Goal: Task Accomplishment & Management: Complete application form

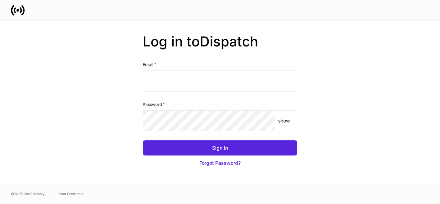
type input "**********"
click at [284, 120] on p "show" at bounding box center [284, 120] width 12 height 7
click at [284, 120] on p "hide" at bounding box center [285, 120] width 10 height 7
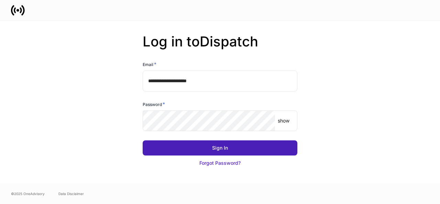
click at [245, 147] on button "Sign In" at bounding box center [220, 147] width 155 height 15
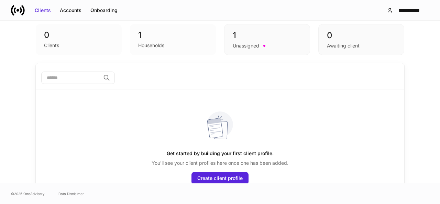
scroll to position [37, 0]
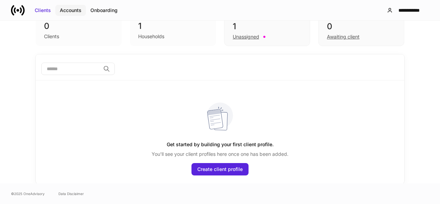
click at [70, 10] on div "Accounts" at bounding box center [71, 10] width 22 height 7
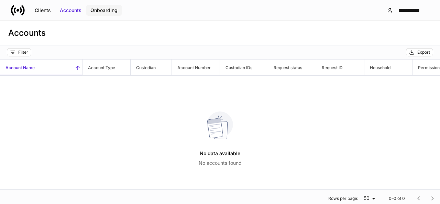
click at [107, 9] on div "Onboarding" at bounding box center [103, 10] width 27 height 7
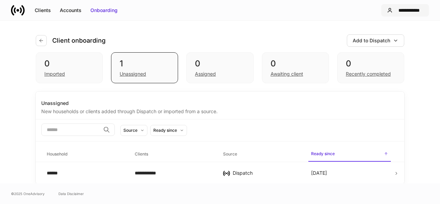
click at [410, 10] on div "**********" at bounding box center [410, 10] width 28 height 7
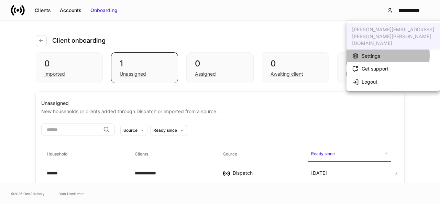
click at [369, 53] on div "Settings" at bounding box center [371, 56] width 19 height 7
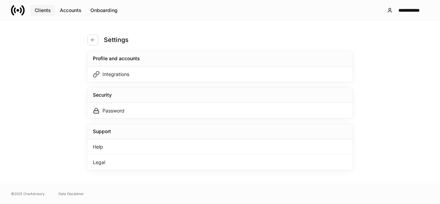
click at [38, 11] on div "Clients" at bounding box center [43, 10] width 16 height 7
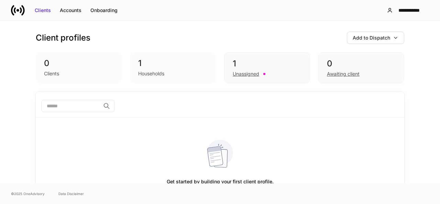
click at [22, 10] on icon at bounding box center [21, 10] width 2 height 6
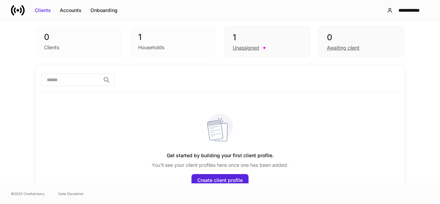
scroll to position [37, 0]
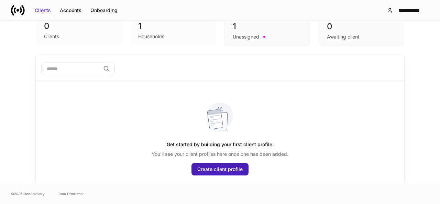
click at [222, 169] on div "Create client profile" at bounding box center [220, 169] width 45 height 7
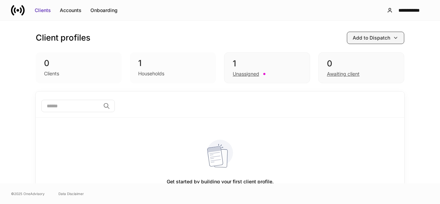
click at [348, 35] on button "Add to Dispatch" at bounding box center [375, 38] width 57 height 12
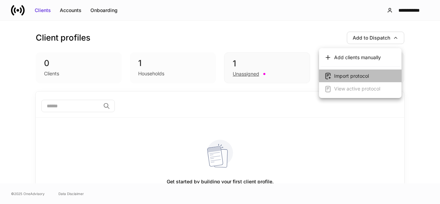
click at [359, 74] on div "Import protocol" at bounding box center [351, 76] width 35 height 7
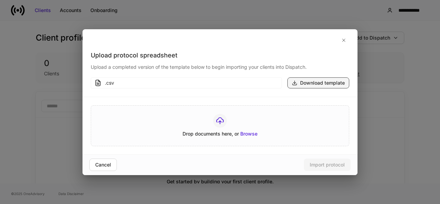
click at [328, 82] on div "Download template" at bounding box center [322, 82] width 45 height 7
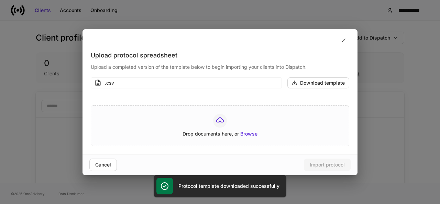
click at [163, 81] on div ".csv" at bounding box center [191, 82] width 173 height 7
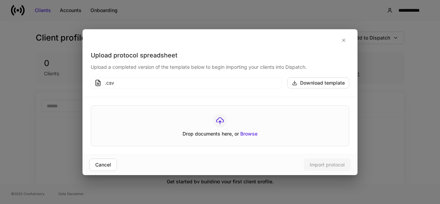
click at [100, 84] on icon at bounding box center [98, 83] width 4 height 6
click at [344, 40] on icon "button" at bounding box center [344, 40] width 3 height 3
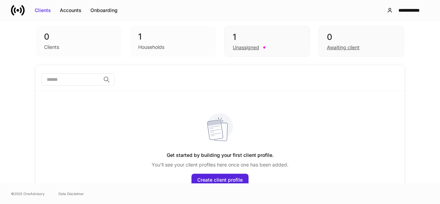
scroll to position [37, 0]
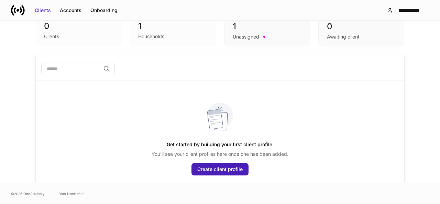
click at [219, 168] on div "Create client profile" at bounding box center [220, 169] width 45 height 7
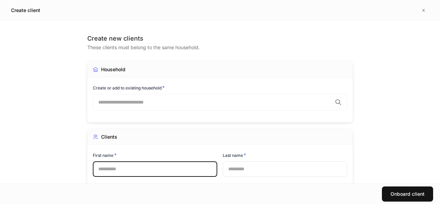
click at [110, 166] on input "text" at bounding box center [155, 168] width 125 height 15
type input "****"
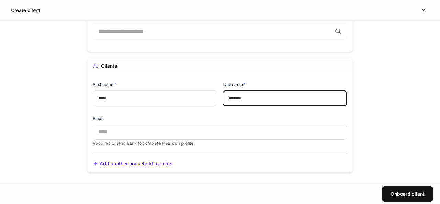
scroll to position [73, 0]
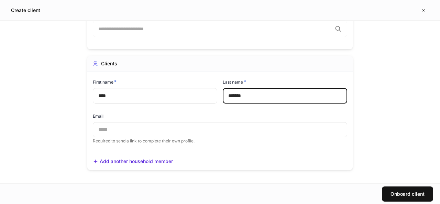
type input "*******"
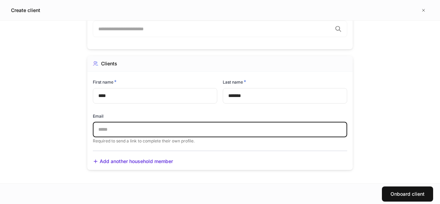
click at [111, 126] on input "text" at bounding box center [220, 129] width 255 height 15
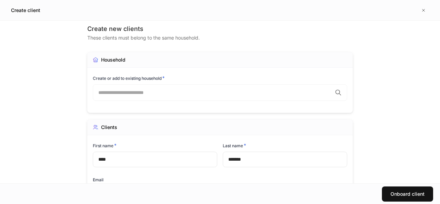
scroll to position [0, 0]
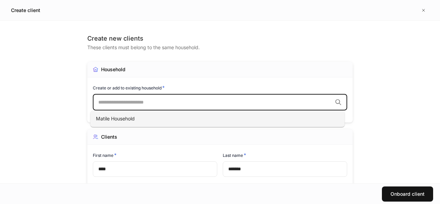
click at [148, 102] on input "text" at bounding box center [215, 102] width 234 height 7
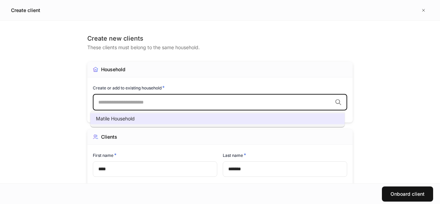
click at [128, 118] on span "Matile Household" at bounding box center [115, 119] width 39 height 6
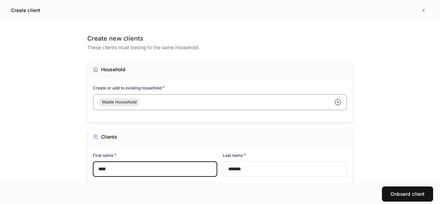
drag, startPoint x: 116, startPoint y: 171, endPoint x: 61, endPoint y: 165, distance: 56.1
click at [61, 165] on div "Create new clients These clients must belong to the same household. Household C…" at bounding box center [220, 102] width 440 height 163
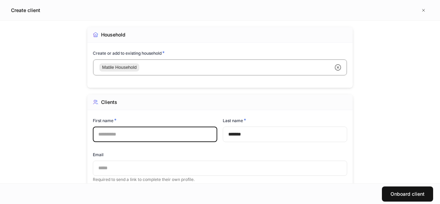
scroll to position [46, 0]
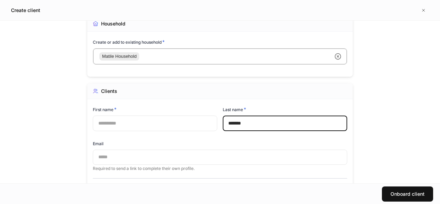
drag, startPoint x: 254, startPoint y: 124, endPoint x: 300, endPoint y: 159, distance: 58.6
click at [201, 121] on div "First name * ​ Last name * ******* ​ Email ​ Required to send a link to complet…" at bounding box center [217, 135] width 260 height 74
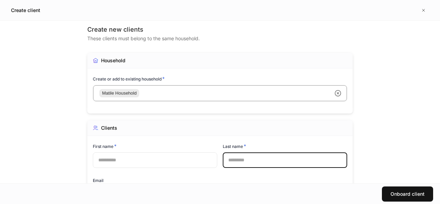
scroll to position [0, 0]
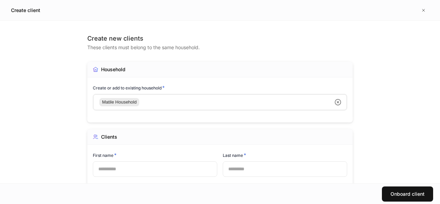
click at [335, 103] on icon at bounding box center [338, 102] width 6 height 6
click at [109, 69] on div "Household" at bounding box center [113, 69] width 24 height 7
click at [104, 136] on div "Clients" at bounding box center [109, 137] width 16 height 7
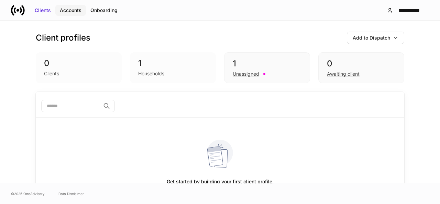
click at [70, 9] on div "Accounts" at bounding box center [71, 10] width 22 height 7
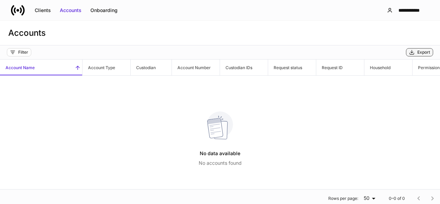
click at [425, 51] on div "Export" at bounding box center [424, 53] width 13 height 6
click at [44, 9] on div "Clients" at bounding box center [43, 10] width 16 height 7
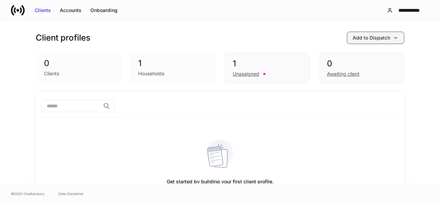
click at [393, 36] on icon "button" at bounding box center [396, 38] width 6 height 6
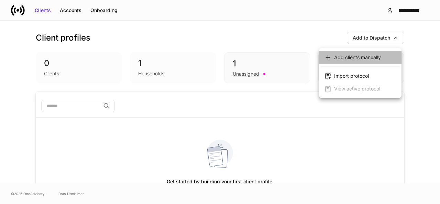
click at [376, 57] on div "Add clients manually" at bounding box center [357, 57] width 47 height 7
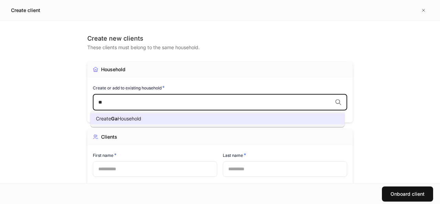
type input "*"
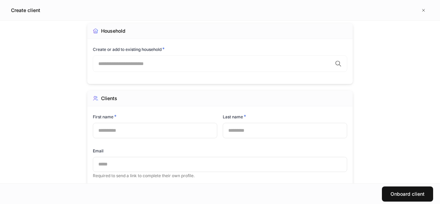
scroll to position [73, 0]
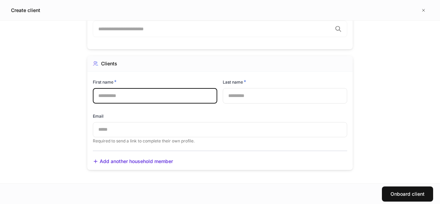
click at [150, 96] on input "text" at bounding box center [155, 95] width 125 height 15
type input "****"
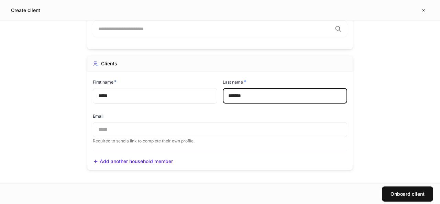
type input "*******"
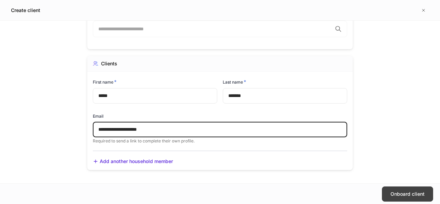
type input "**********"
click at [411, 195] on div "Onboard client" at bounding box center [408, 194] width 34 height 7
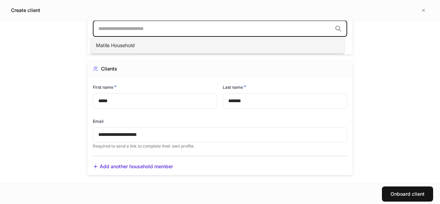
click at [185, 32] on input "text" at bounding box center [215, 28] width 234 height 7
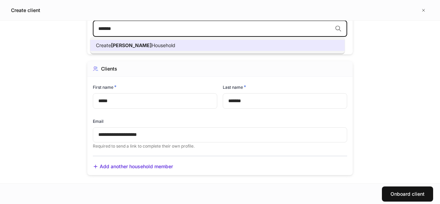
click at [125, 47] on span "Garlick" at bounding box center [131, 45] width 41 height 6
type input "*******"
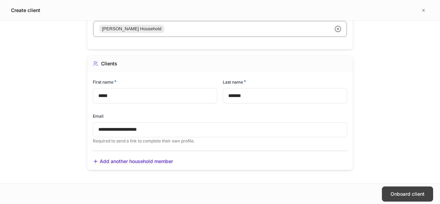
click at [403, 194] on div "Onboard client" at bounding box center [408, 194] width 34 height 7
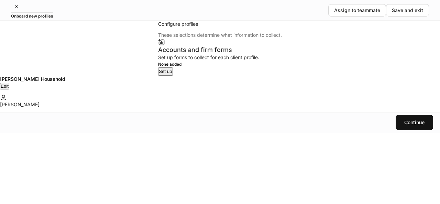
click at [164, 75] on div "Set up" at bounding box center [165, 71] width 13 height 7
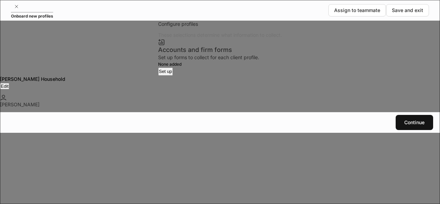
click at [310, 115] on body "**********" at bounding box center [220, 204] width 440 height 408
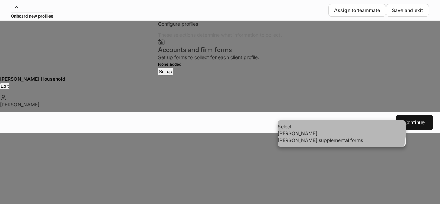
click at [293, 137] on li "Schwab" at bounding box center [342, 133] width 128 height 7
type input "******"
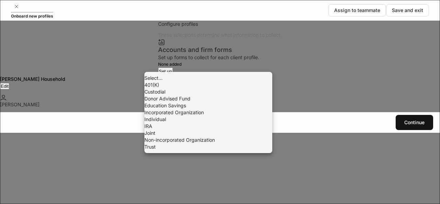
click at [239, 145] on body "**********" at bounding box center [220, 204] width 440 height 408
click at [160, 123] on li "Individual" at bounding box center [209, 119] width 128 height 7
type input "**********"
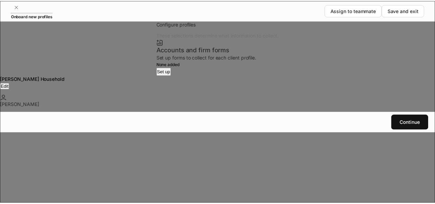
scroll to position [228, 0]
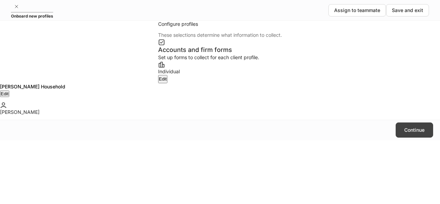
click at [410, 138] on button "Continue" at bounding box center [415, 129] width 38 height 15
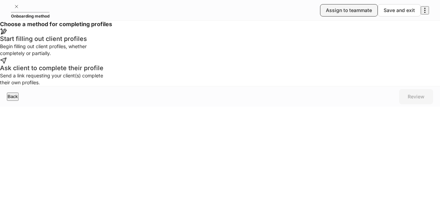
click at [326, 10] on div "Assign to teammate" at bounding box center [349, 10] width 46 height 7
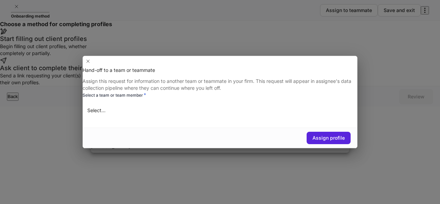
click at [125, 116] on body "Onboarding method Assign to teammate Save and exit Choose a method for completi…" at bounding box center [220, 102] width 440 height 204
click at [346, 54] on div at bounding box center [220, 102] width 440 height 204
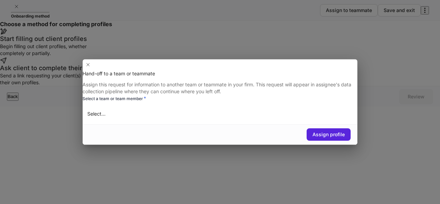
click at [407, 34] on div "Hand-off to a team or teammate Assign this request for information to another t…" at bounding box center [220, 102] width 440 height 204
click at [89, 63] on icon "button" at bounding box center [88, 64] width 3 height 3
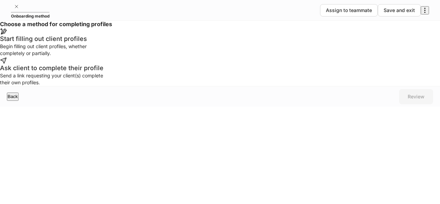
click at [108, 57] on div "Begin filling out client profiles, whether completely or partially." at bounding box center [54, 50] width 108 height 14
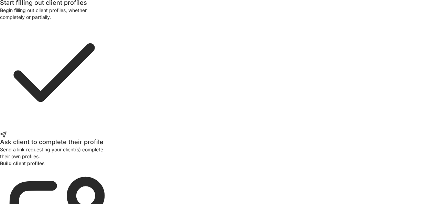
scroll to position [51, 0]
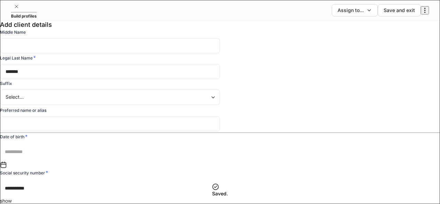
scroll to position [92, 0]
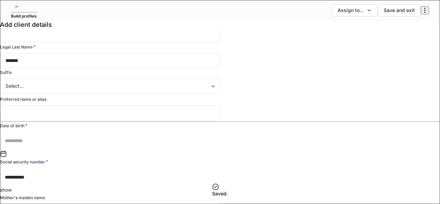
click at [194, 150] on input "text" at bounding box center [112, 141] width 225 height 18
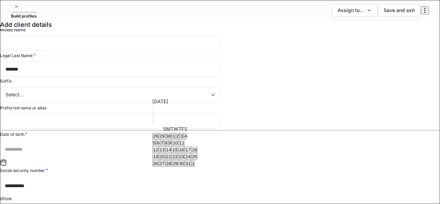
scroll to position [0, 0]
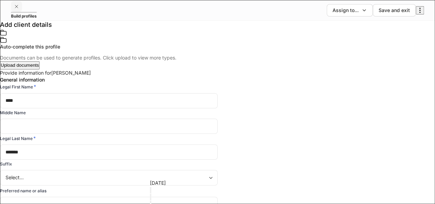
click at [16, 9] on icon "button" at bounding box center [17, 7] width 6 height 6
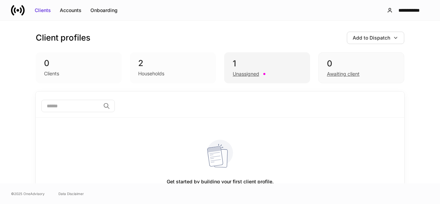
click at [248, 75] on div "Unassigned" at bounding box center [246, 74] width 26 height 7
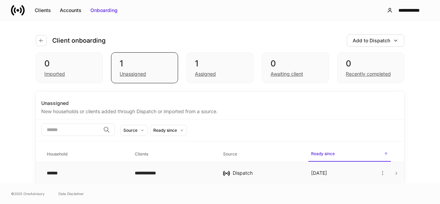
click at [156, 171] on div "**********" at bounding box center [173, 173] width 77 height 7
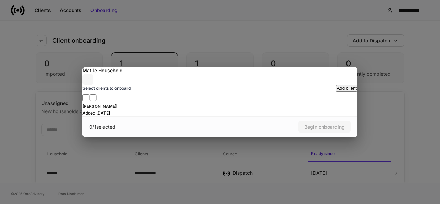
click at [91, 77] on icon "button" at bounding box center [88, 80] width 6 height 6
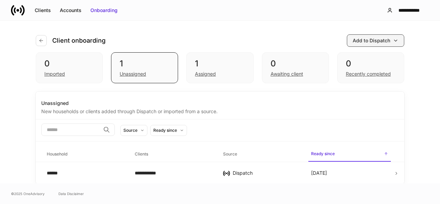
click at [372, 41] on div "Add to Dispatch" at bounding box center [372, 40] width 38 height 7
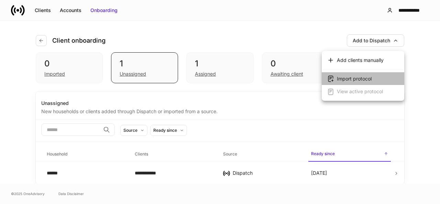
click at [360, 77] on div "Import protocol" at bounding box center [354, 78] width 35 height 7
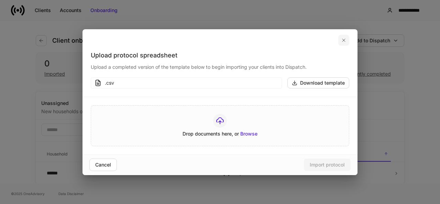
click at [347, 41] on button "button" at bounding box center [344, 40] width 11 height 11
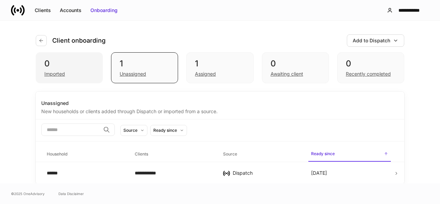
click at [58, 72] on div "Imported" at bounding box center [54, 74] width 21 height 7
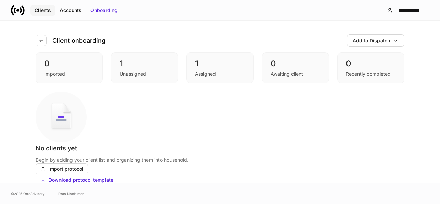
click at [45, 9] on div "Clients" at bounding box center [43, 10] width 16 height 7
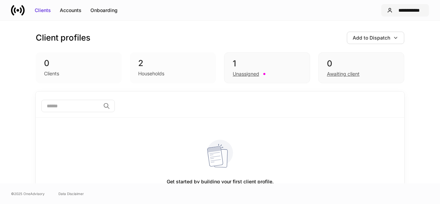
click at [414, 10] on div "**********" at bounding box center [410, 10] width 28 height 7
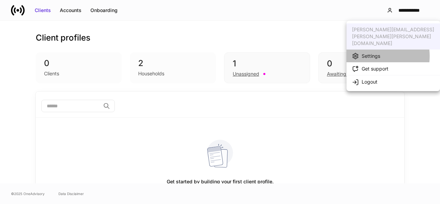
click at [368, 53] on div "Settings" at bounding box center [371, 56] width 19 height 7
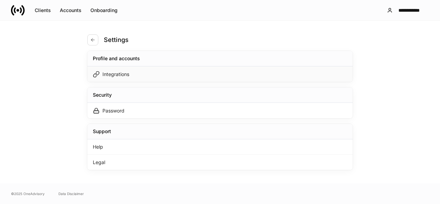
click at [108, 71] on div "Integrations" at bounding box center [116, 74] width 27 height 7
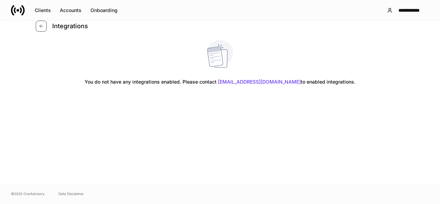
click at [44, 32] on button "button" at bounding box center [41, 26] width 11 height 11
